Goal: Task Accomplishment & Management: Use online tool/utility

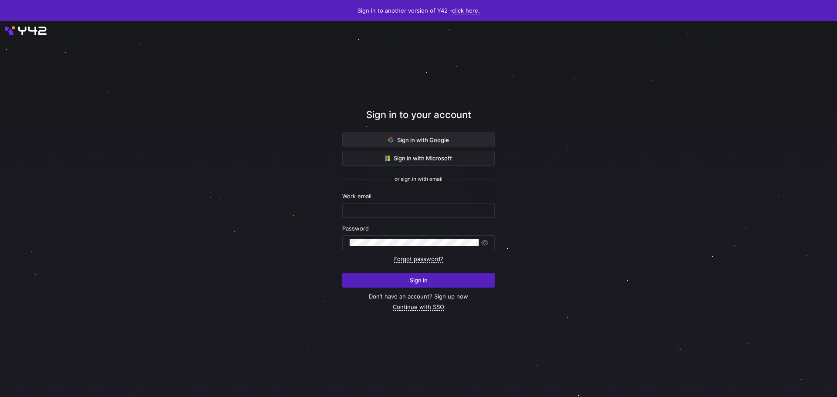
click at [394, 134] on span at bounding box center [419, 140] width 152 height 14
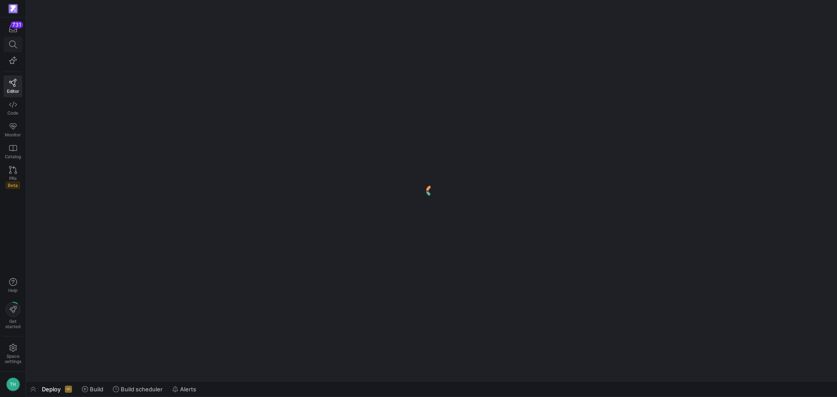
click at [10, 43] on icon at bounding box center [13, 45] width 8 height 8
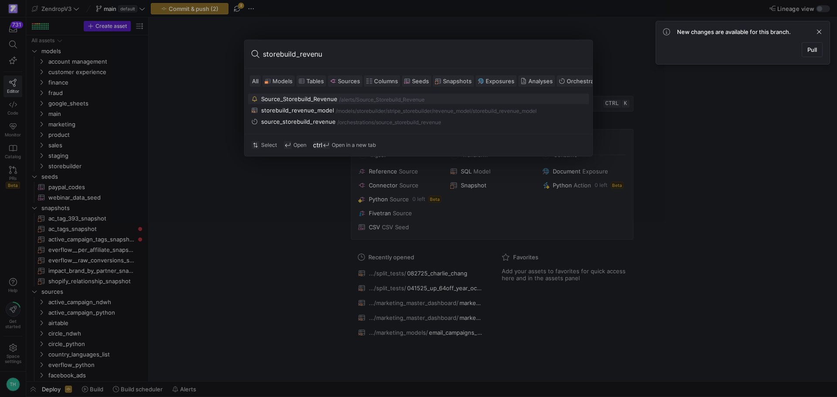
type input "storebuild_revenue"
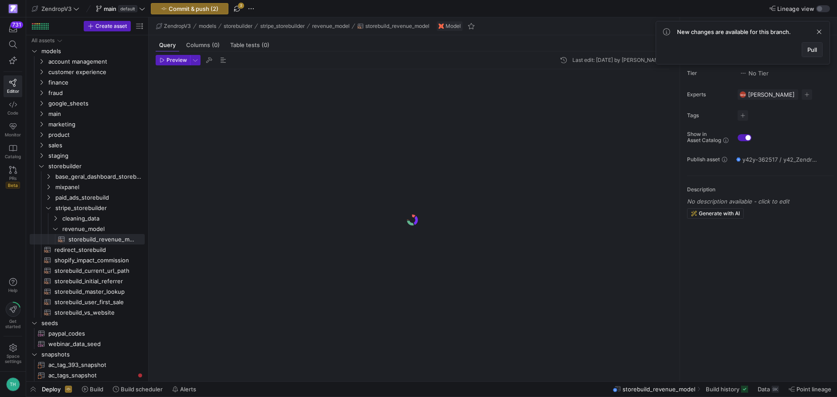
click at [811, 51] on span "Pull" at bounding box center [812, 49] width 10 height 7
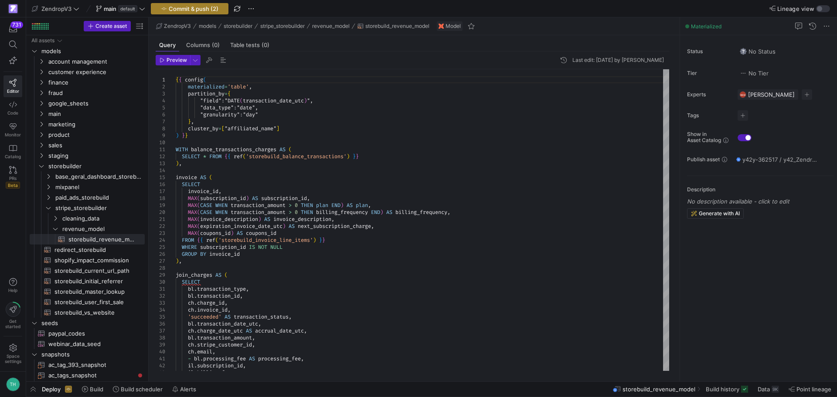
click at [218, 3] on span "button" at bounding box center [189, 8] width 77 height 10
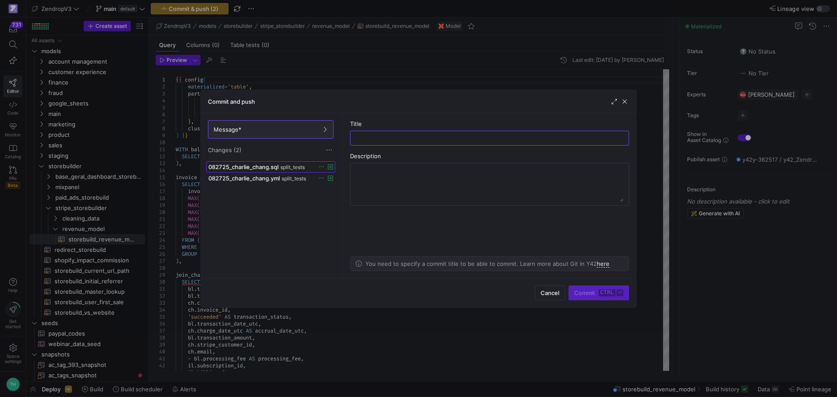
click at [240, 167] on span "082725_charlie_chang.sql" at bounding box center [243, 166] width 70 height 7
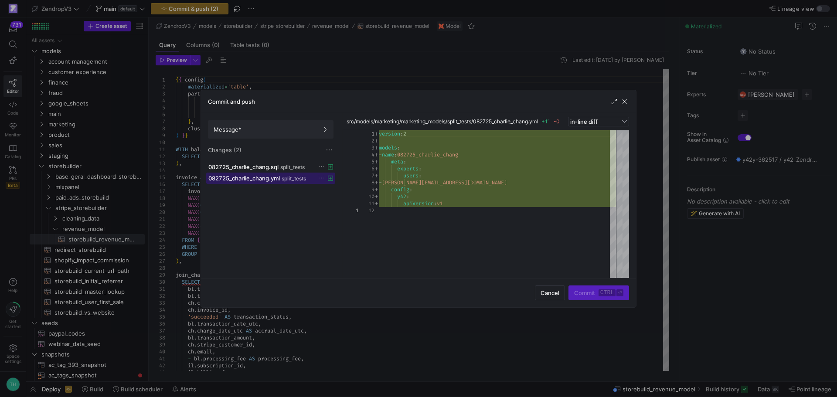
click at [242, 177] on span "082725_charlie_chang.yml" at bounding box center [243, 178] width 71 height 7
click at [242, 166] on span "082725_charlie_chang.sql" at bounding box center [243, 166] width 70 height 7
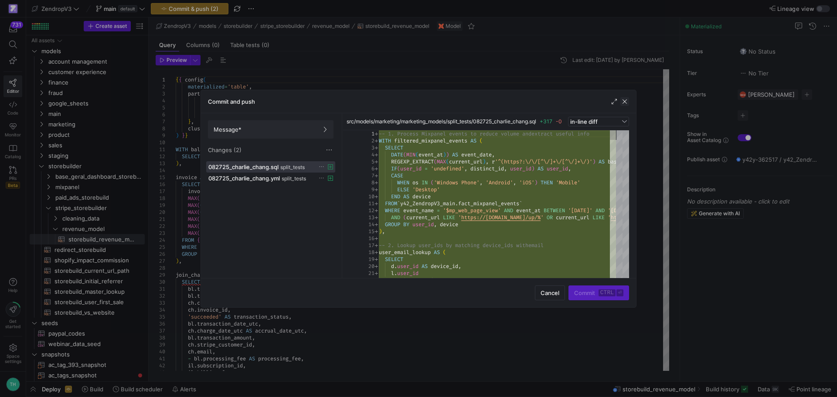
click at [624, 100] on span "button" at bounding box center [624, 101] width 9 height 9
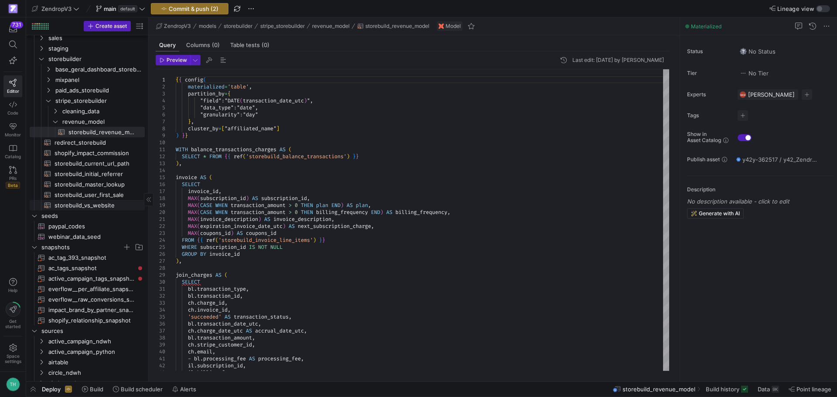
scroll to position [87, 0]
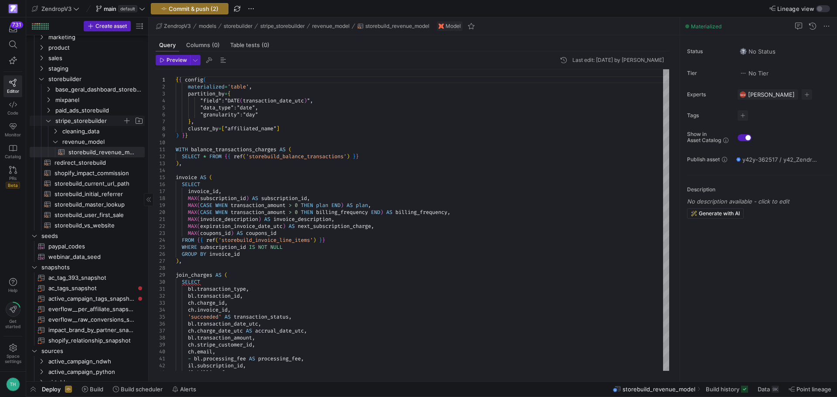
click at [79, 121] on span "stripe_storebuilder" at bounding box center [88, 121] width 67 height 10
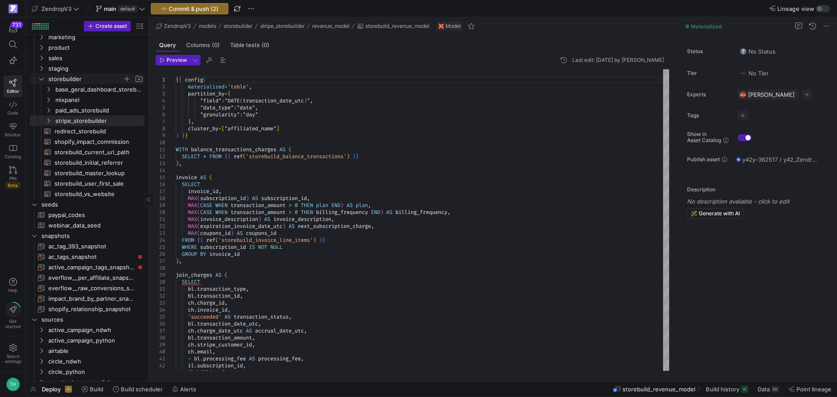
click at [71, 81] on span "storebuilder" at bounding box center [85, 79] width 74 height 10
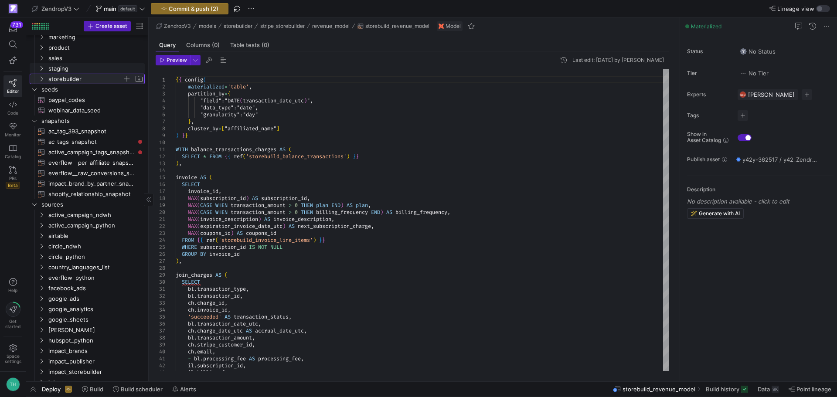
scroll to position [44, 0]
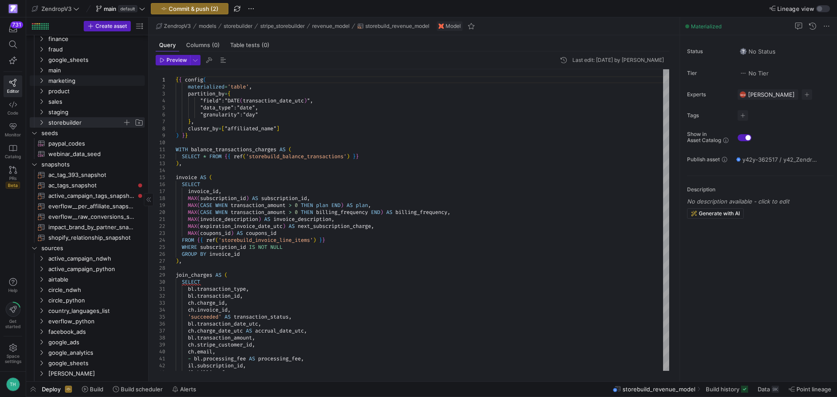
click at [71, 81] on span "marketing" at bounding box center [95, 81] width 95 height 10
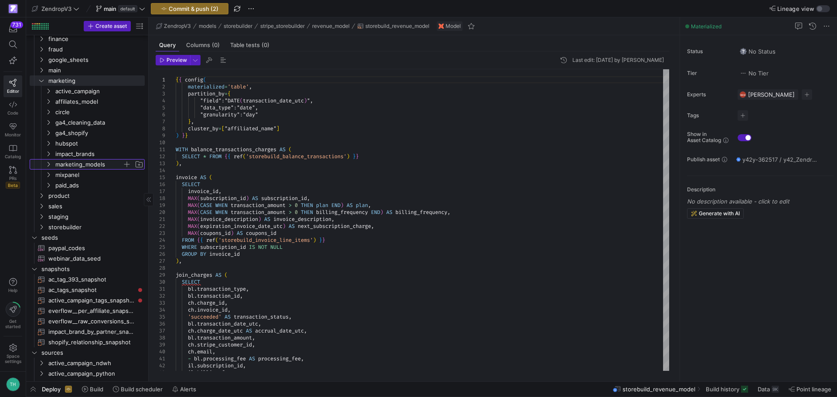
click at [76, 167] on span "marketing_models" at bounding box center [88, 164] width 67 height 10
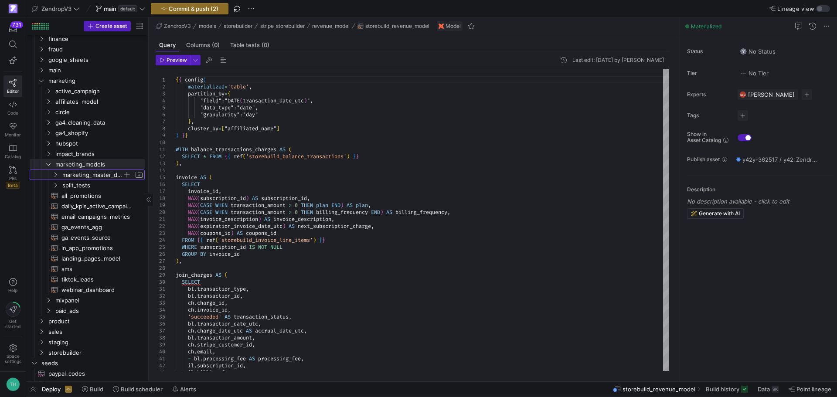
click at [80, 171] on span "marketing_master_dashboard" at bounding box center [92, 175] width 60 height 10
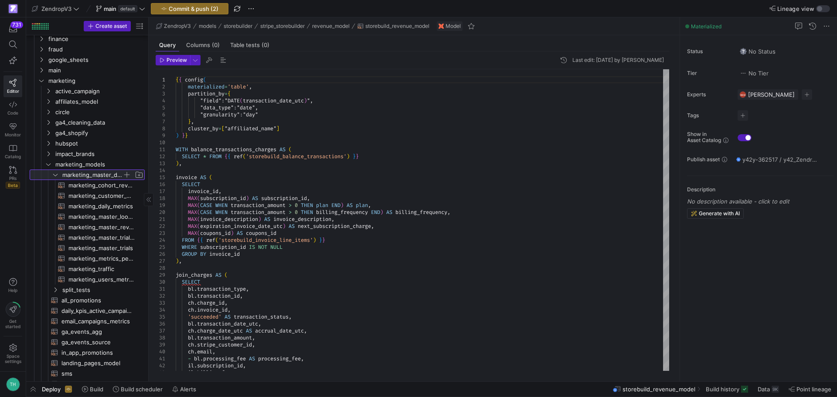
click at [80, 172] on span "marketing_master_dashboard" at bounding box center [92, 175] width 60 height 10
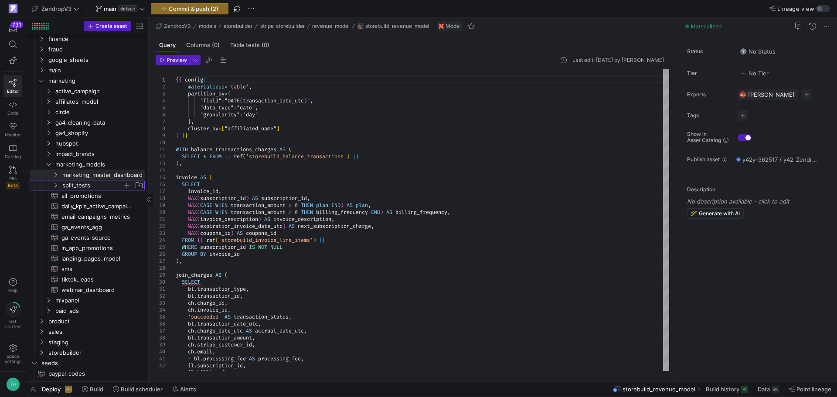
click at [82, 184] on span "split_tests" at bounding box center [92, 185] width 60 height 10
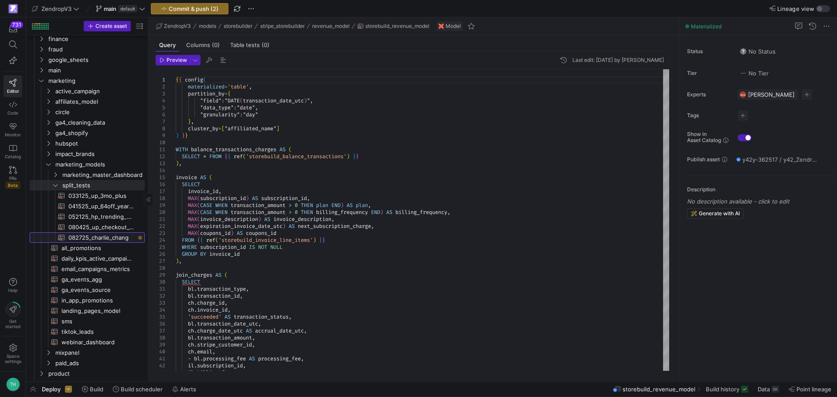
click at [77, 236] on span "082725_charlie_chang​​​​​​​​​​" at bounding box center [101, 238] width 66 height 10
type textarea "-- 1. Process Mixpanel events to reduce volume and extract useful info WITH fil…"
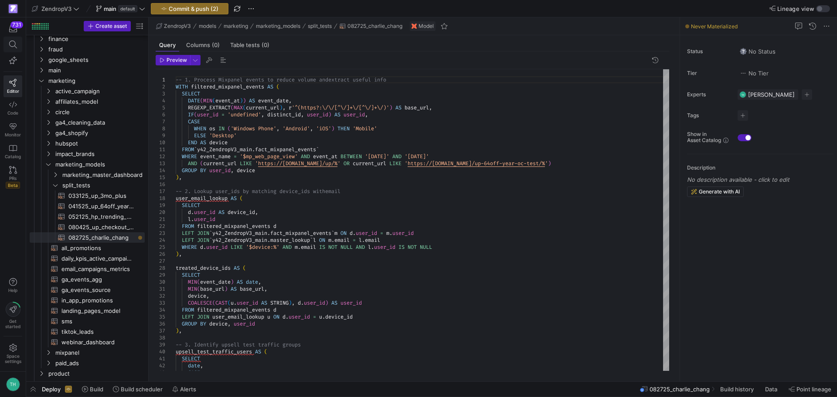
click at [13, 44] on icon at bounding box center [13, 45] width 8 height 8
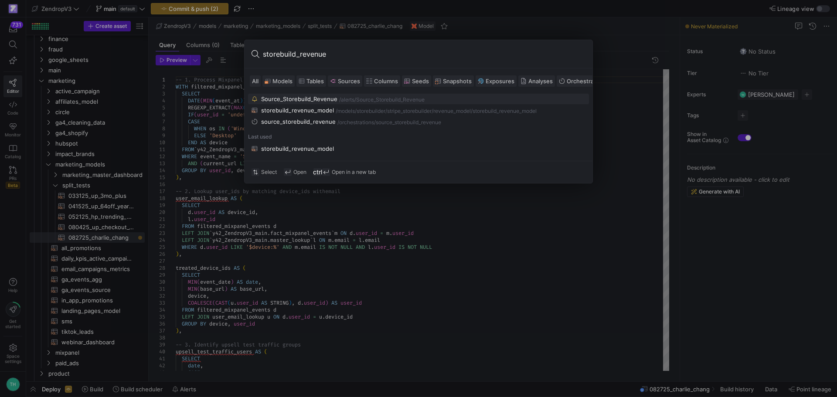
type input "storebuild_revenue"
click at [326, 104] on button "Source_Storebuild_Revenue /alerts /Source_Storebuild_Revenue" at bounding box center [418, 99] width 341 height 10
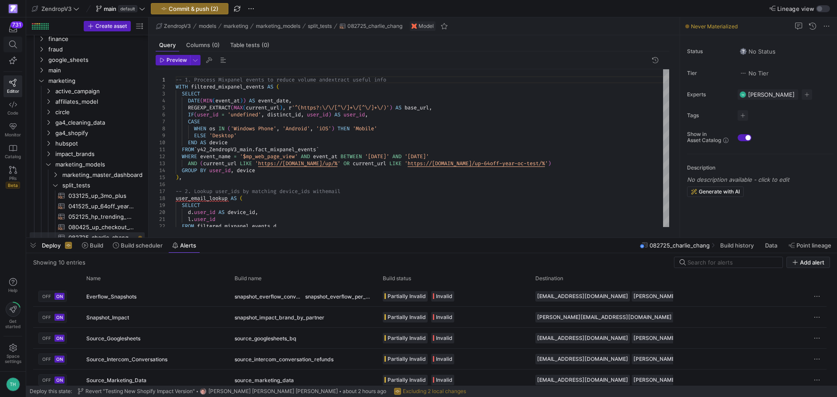
click at [17, 41] on icon at bounding box center [13, 45] width 8 height 8
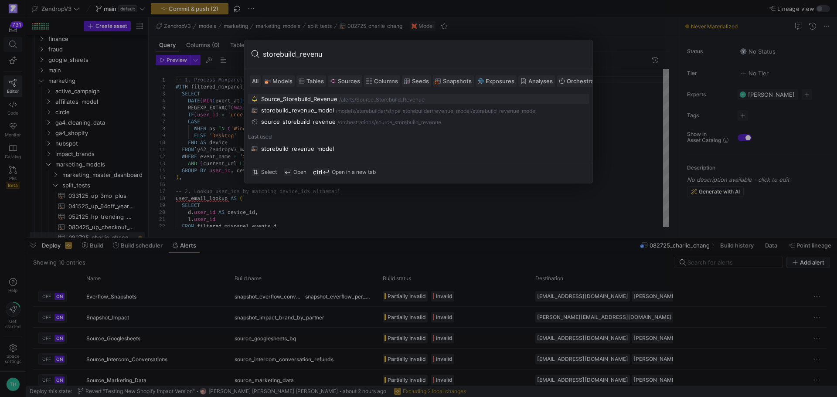
type input "storebuild_revenue"
click at [312, 109] on div "storebuild_revenue_model" at bounding box center [297, 110] width 73 height 7
type textarea "{{ config( materialized='table', partition_by={ "field": "DATE(transaction_date…"
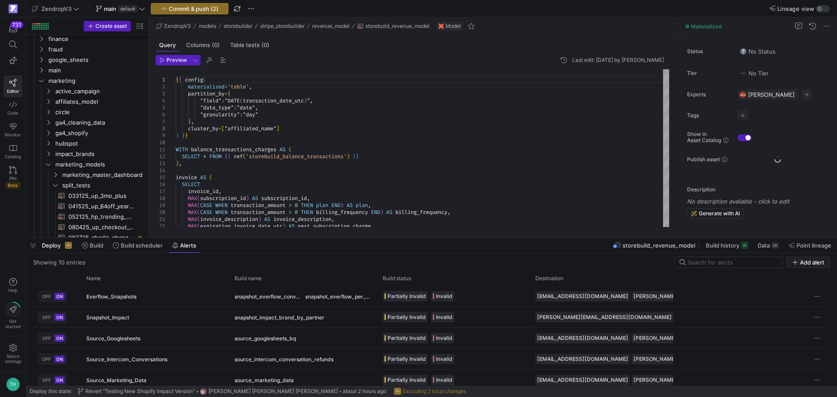
scroll to position [289, 0]
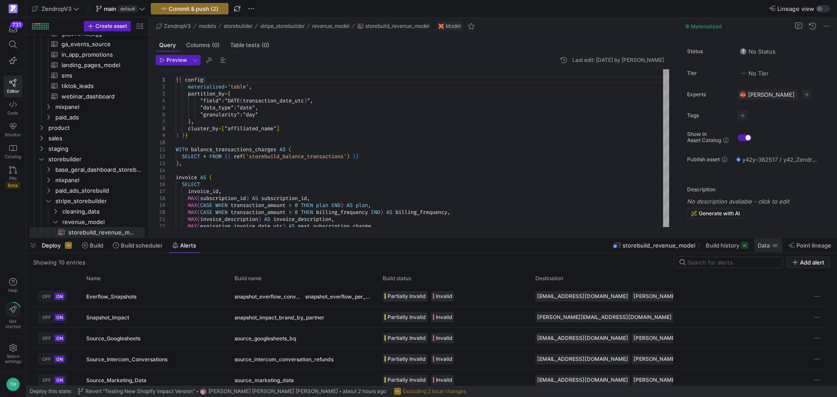
click at [760, 243] on span "Data" at bounding box center [763, 245] width 12 height 7
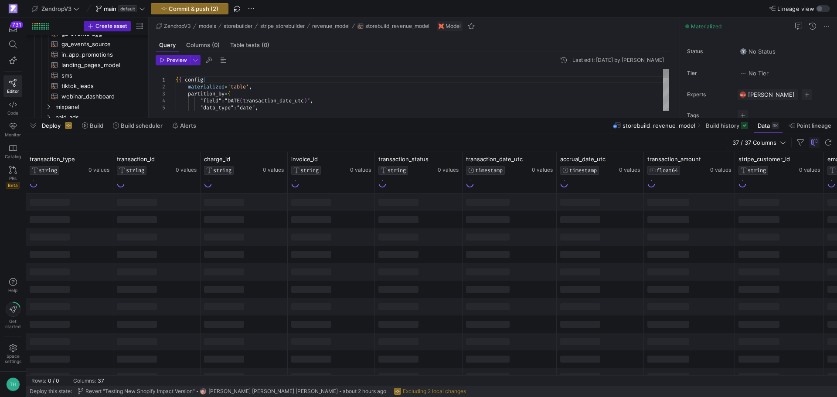
drag, startPoint x: 374, startPoint y: 239, endPoint x: 379, endPoint y: 119, distance: 119.9
click at [379, 119] on div at bounding box center [431, 117] width 811 height 3
